Goal: Information Seeking & Learning: Learn about a topic

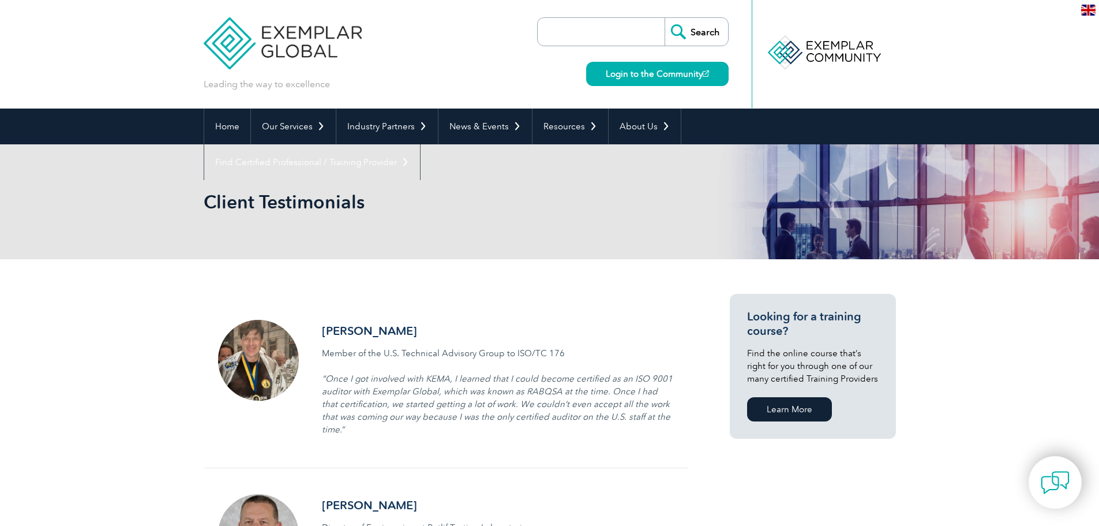
click at [559, 24] on input "search" at bounding box center [604, 32] width 121 height 28
type input "customs"
click at [665, 18] on input "Search" at bounding box center [696, 32] width 63 height 28
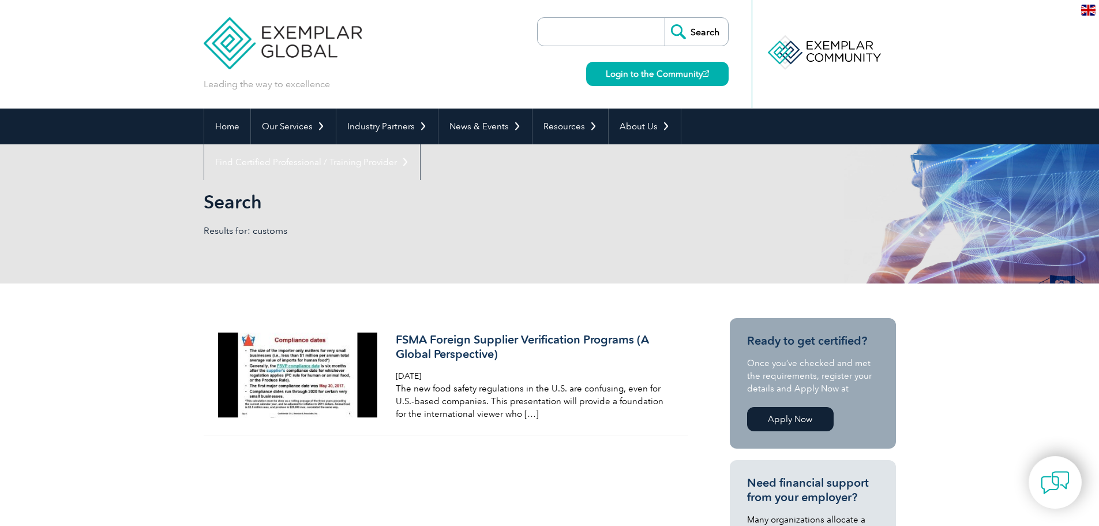
click at [619, 33] on input "search" at bounding box center [604, 32] width 121 height 28
type input "duty"
click at [665, 18] on input "Search" at bounding box center [696, 32] width 63 height 28
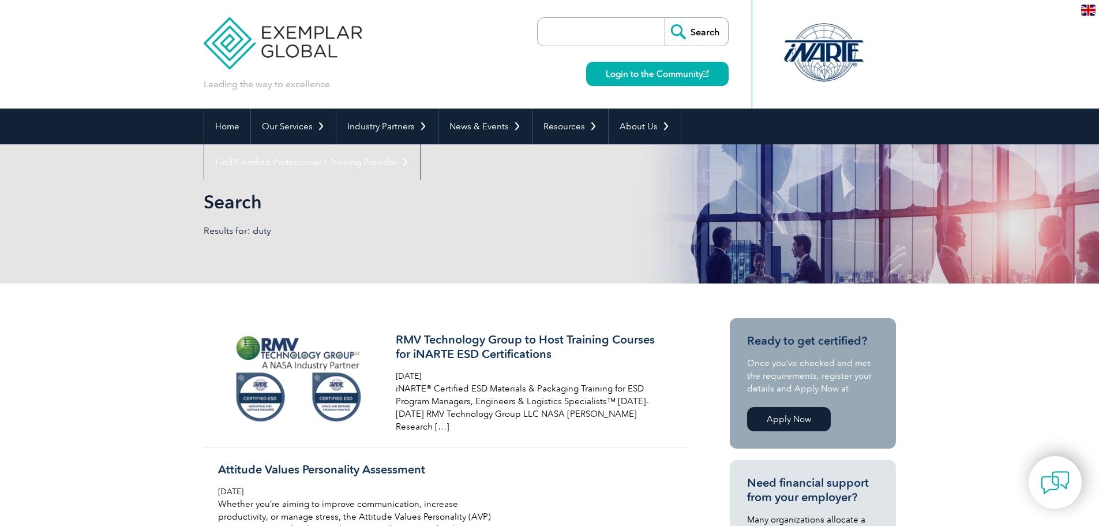
click at [590, 37] on input "search" at bounding box center [604, 32] width 121 height 28
type input "vat"
click at [665, 18] on input "Search" at bounding box center [696, 32] width 63 height 28
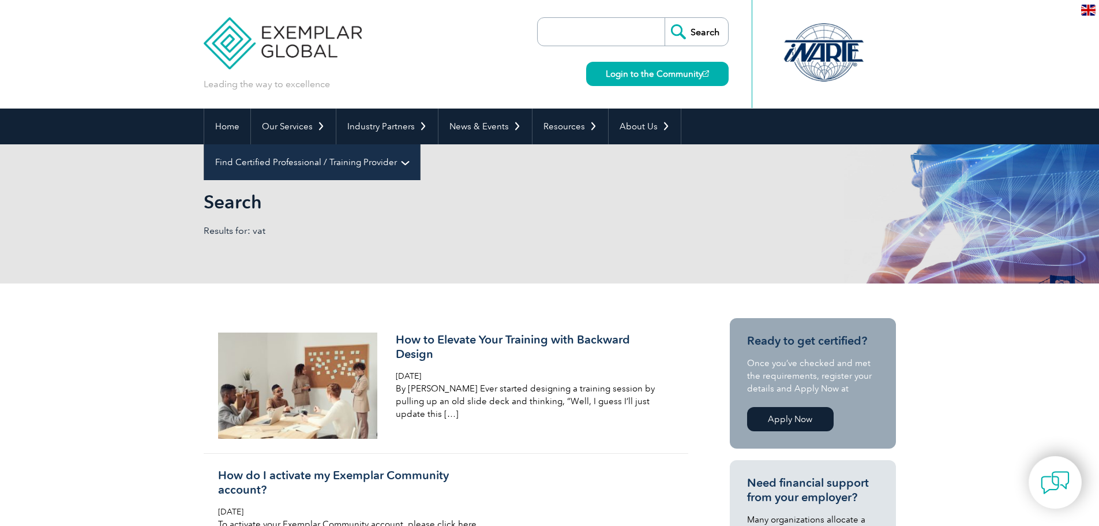
click at [420, 144] on link "Find Certified Professional / Training Provider" at bounding box center [312, 162] width 216 height 36
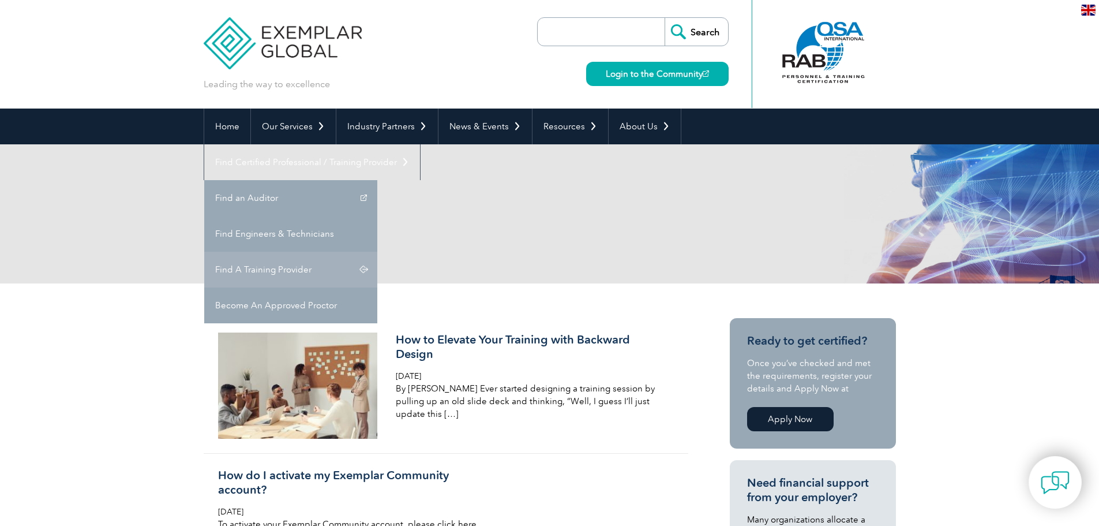
click at [377, 252] on link "Find A Training Provider" at bounding box center [290, 270] width 173 height 36
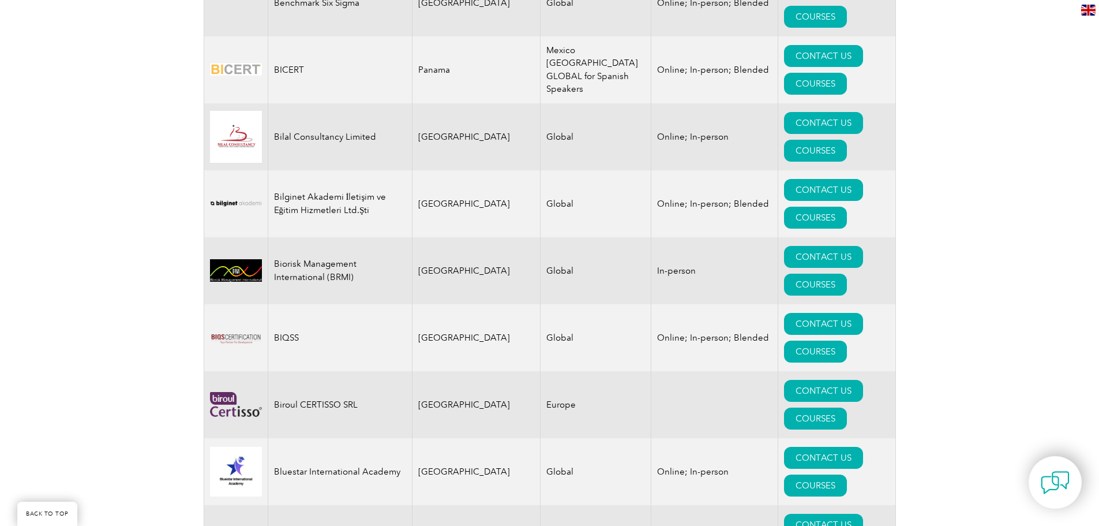
scroll to position [2308, 0]
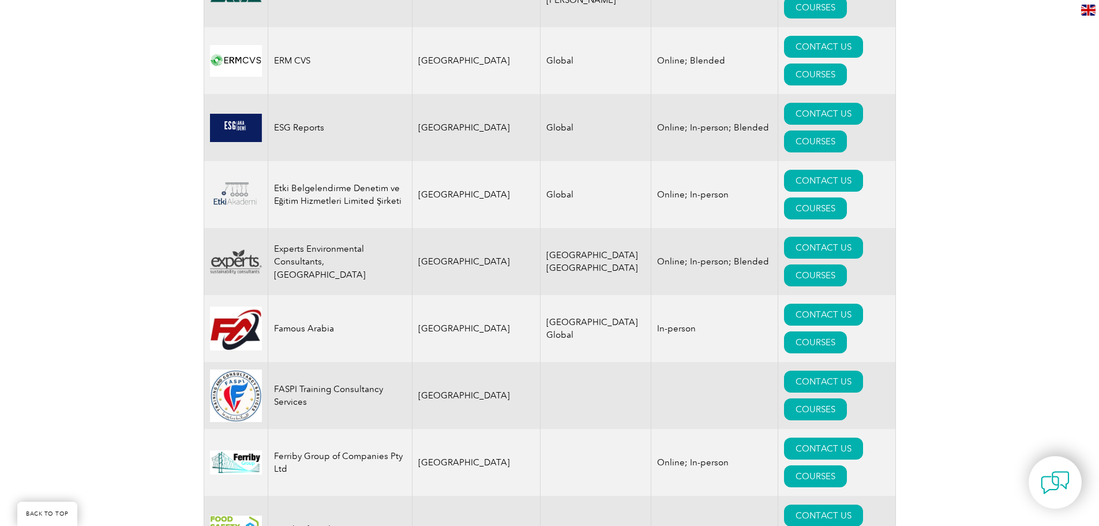
scroll to position [5886, 0]
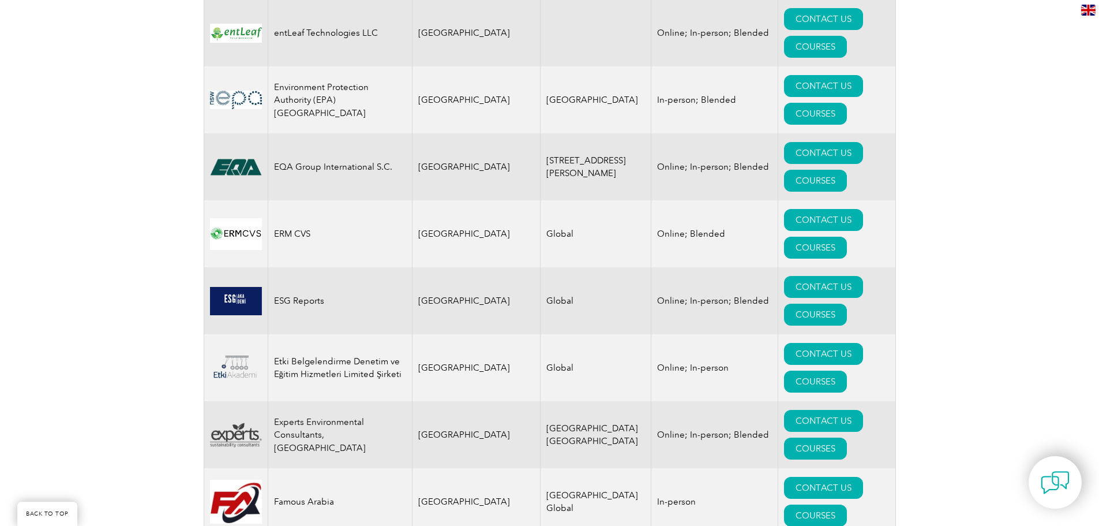
drag, startPoint x: 383, startPoint y: 213, endPoint x: 270, endPoint y: 214, distance: 112.5
copy td "Infinity Cert International"
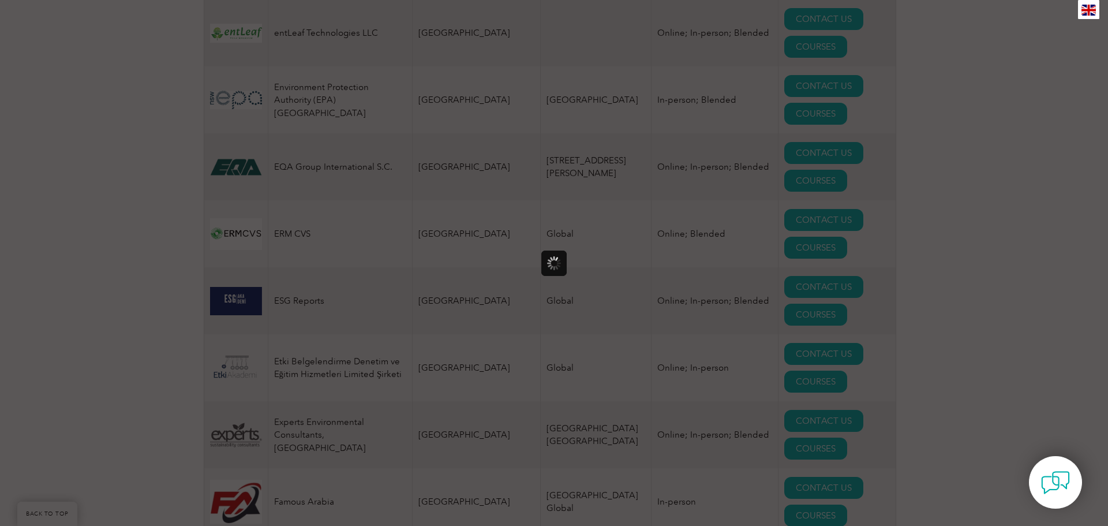
click at [245, 215] on div at bounding box center [554, 263] width 1108 height 526
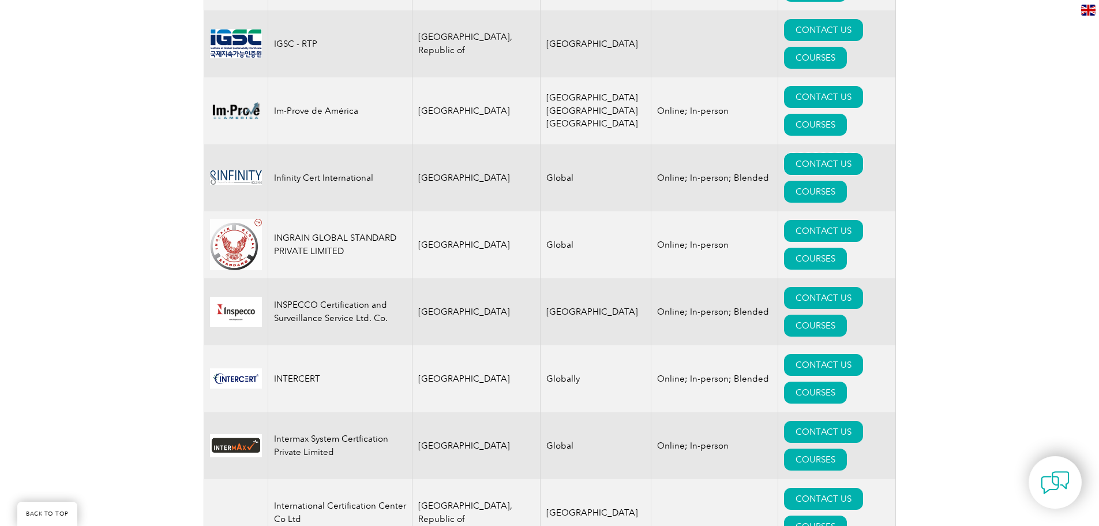
scroll to position [8367, 0]
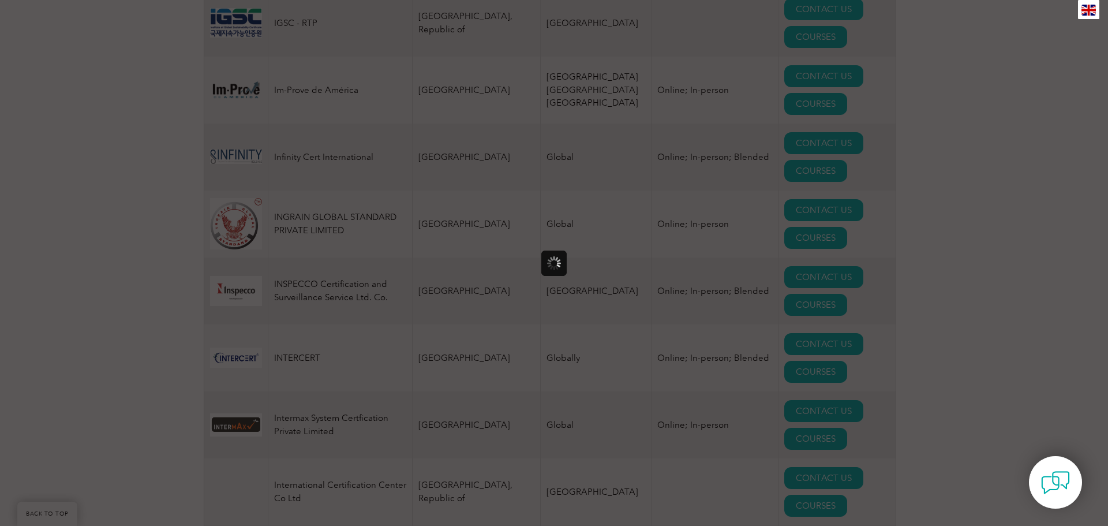
click at [767, 249] on div at bounding box center [554, 263] width 1108 height 526
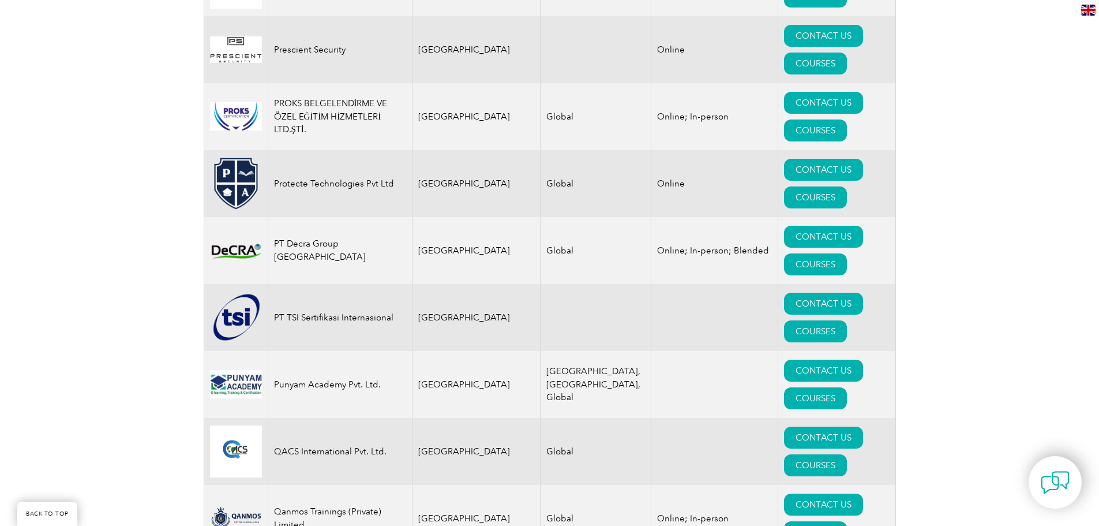
scroll to position [14480, 0]
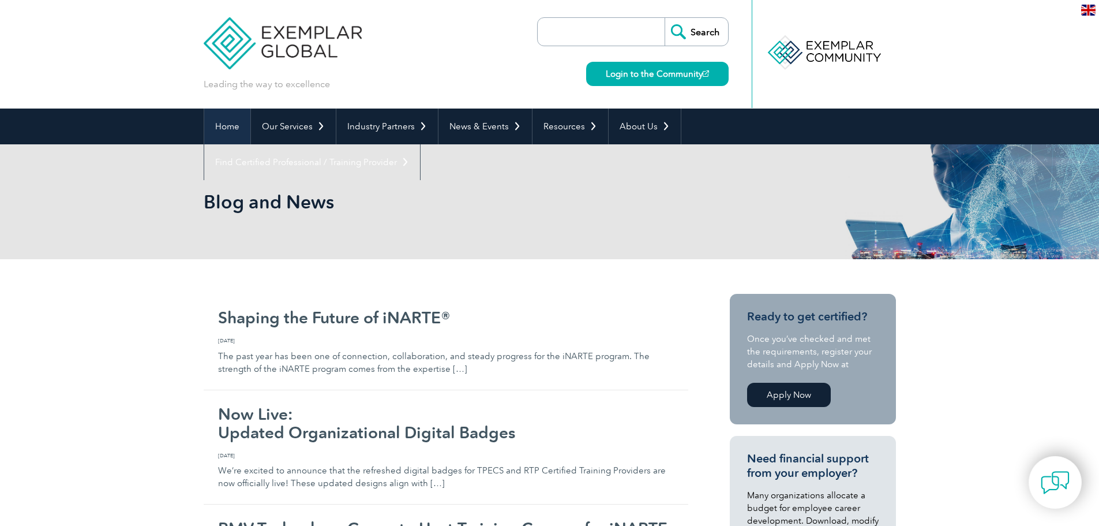
click at [224, 131] on link "Home" at bounding box center [227, 126] width 46 height 36
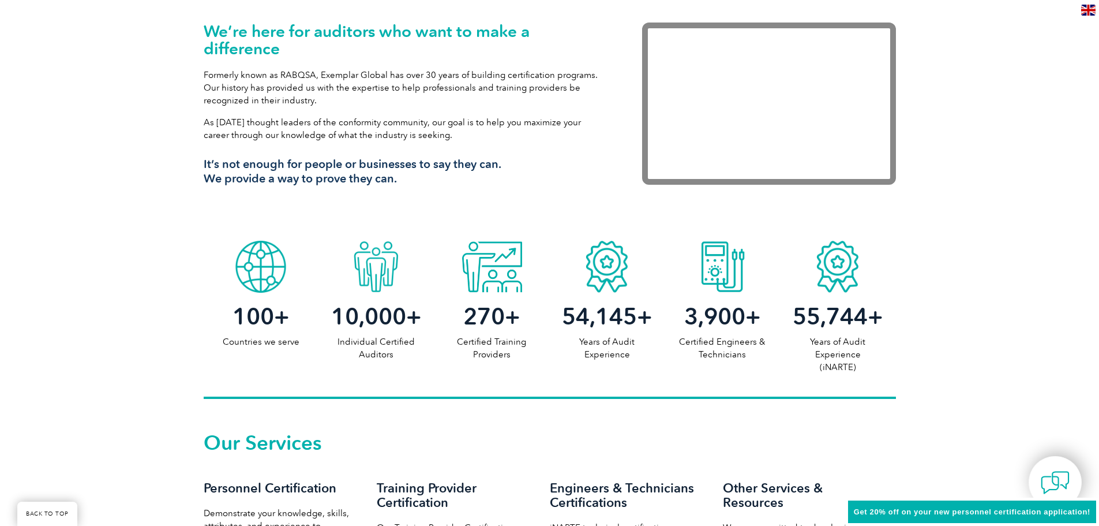
scroll to position [404, 0]
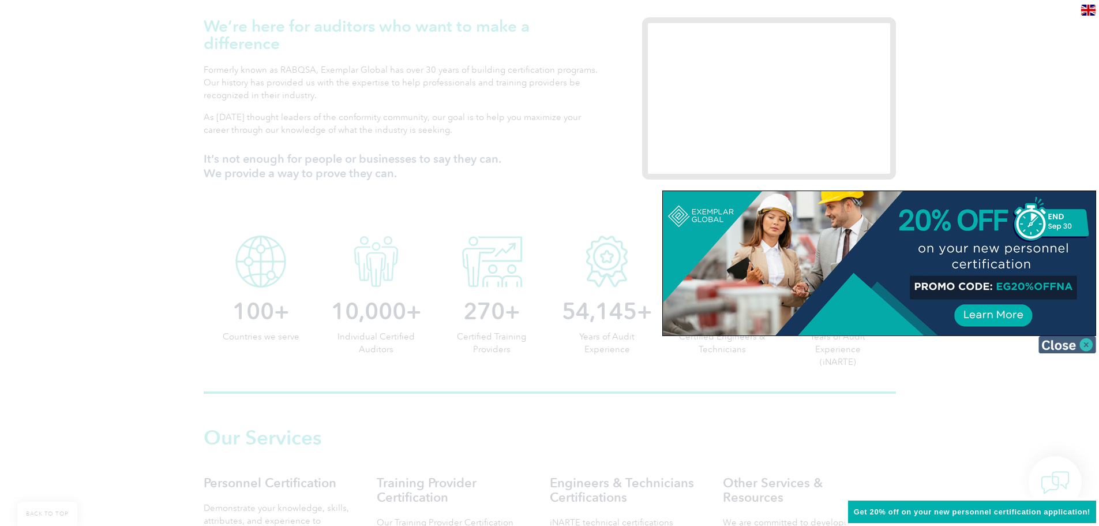
click at [1092, 344] on img at bounding box center [1068, 344] width 58 height 17
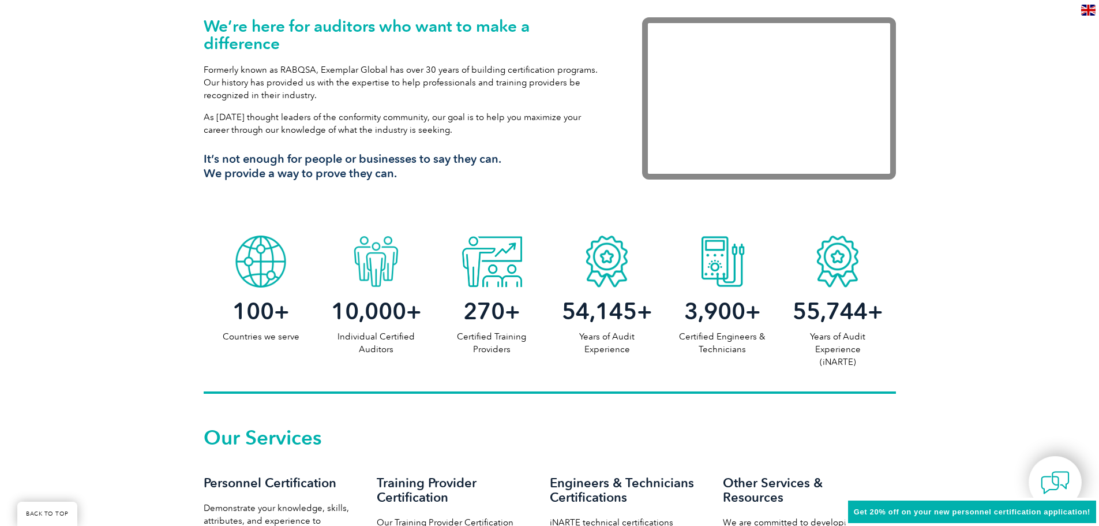
click at [511, 342] on p "Certified Training Providers" at bounding box center [491, 342] width 115 height 25
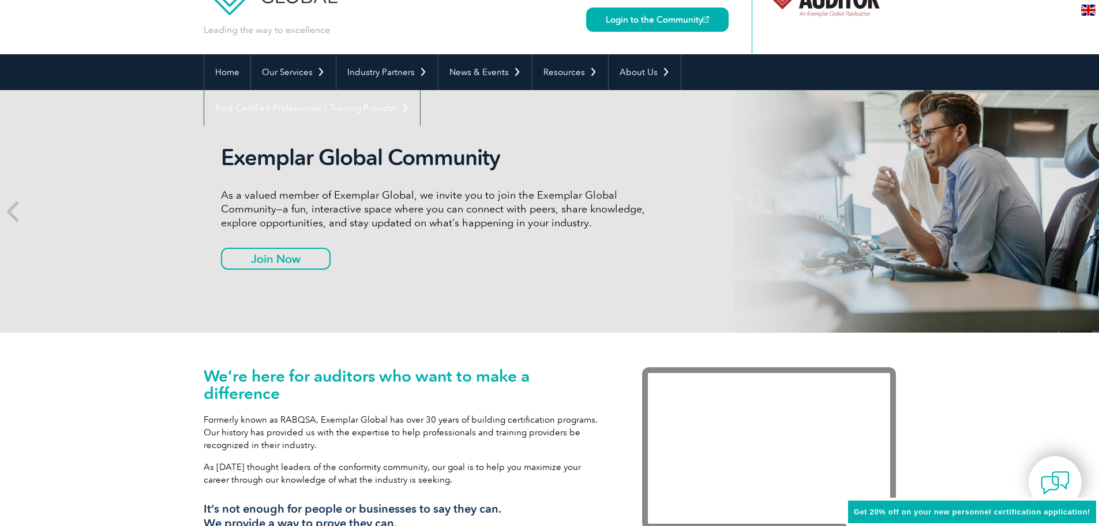
scroll to position [0, 0]
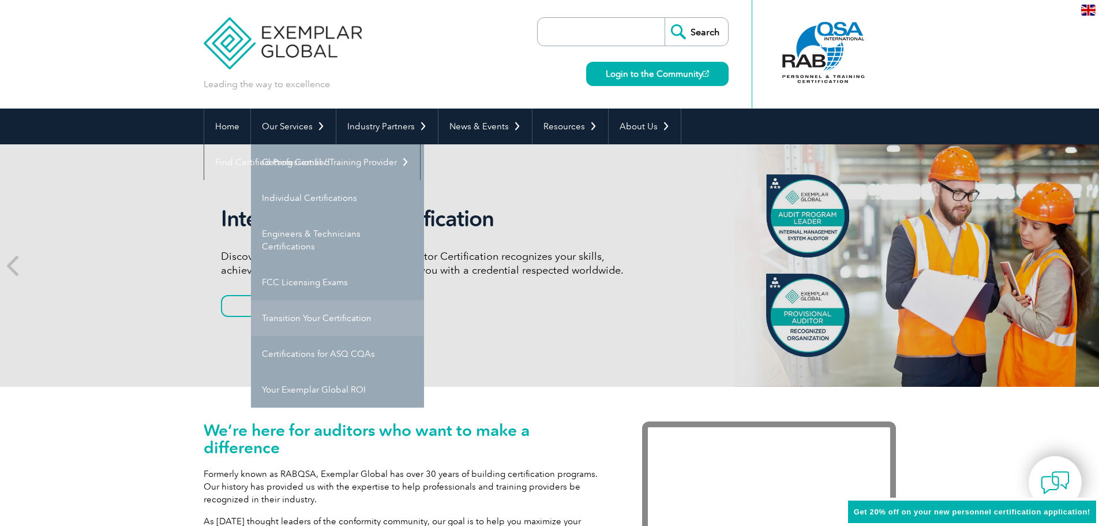
click at [290, 315] on link "Transition Your Certification" at bounding box center [337, 318] width 173 height 36
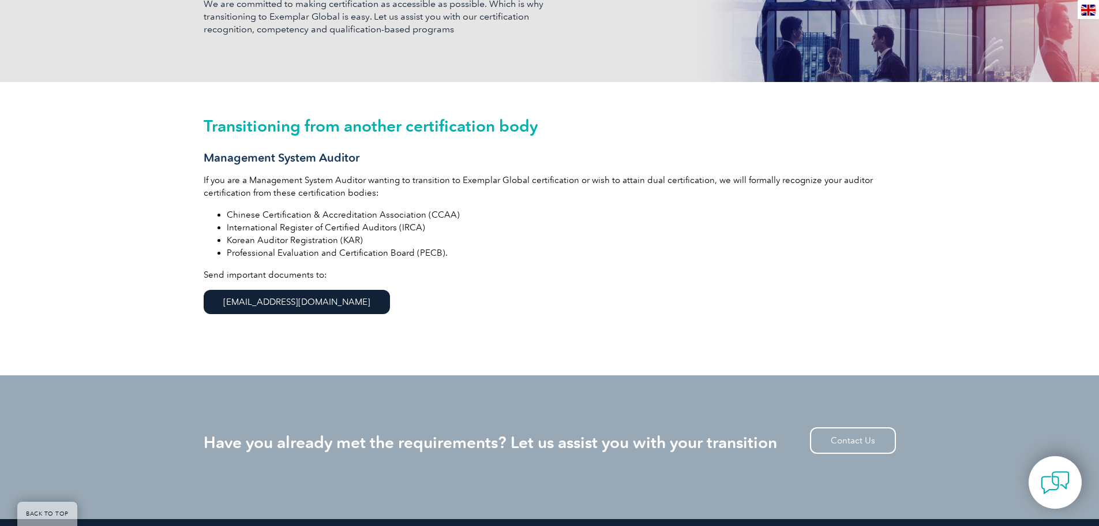
scroll to position [231, 0]
